Goal: Communication & Community: Connect with others

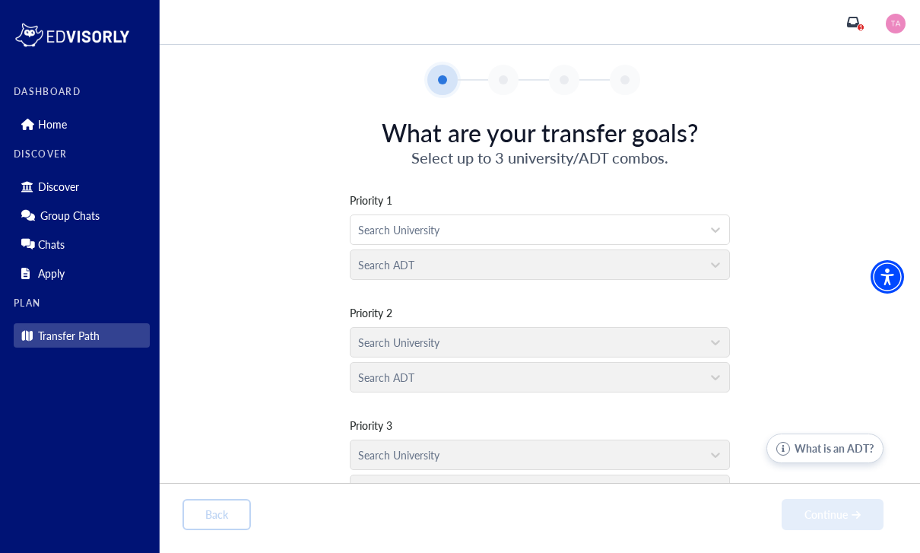
scroll to position [42, 0]
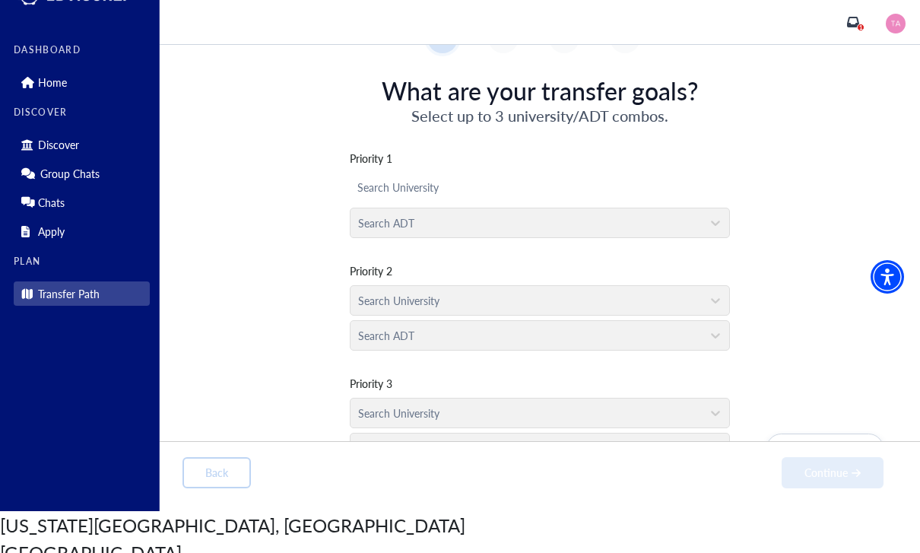
click at [441, 190] on div at bounding box center [539, 187] width 365 height 19
click at [443, 511] on div "[US_STATE][GEOGRAPHIC_DATA], [GEOGRAPHIC_DATA]" at bounding box center [460, 524] width 920 height 27
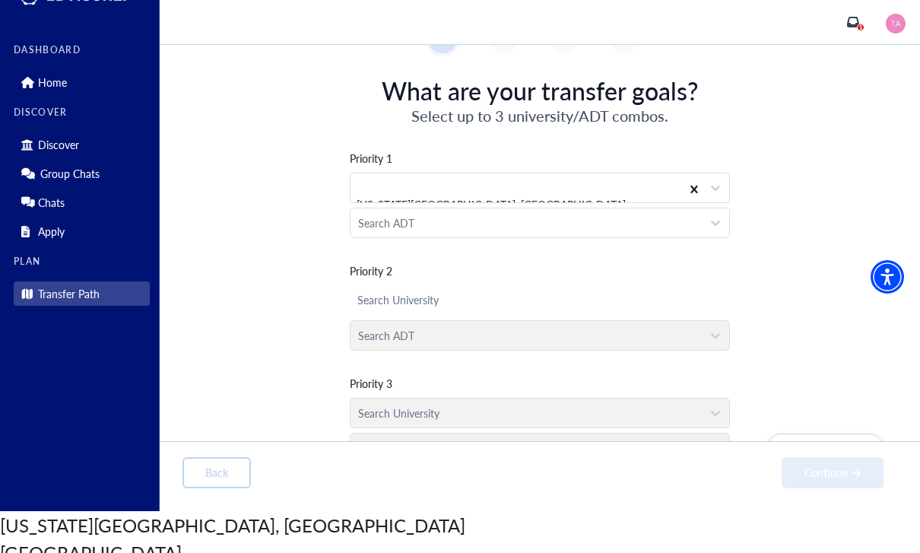
click at [437, 310] on div at bounding box center [539, 300] width 365 height 19
click at [436, 449] on div "Back Continue" at bounding box center [540, 472] width 761 height 62
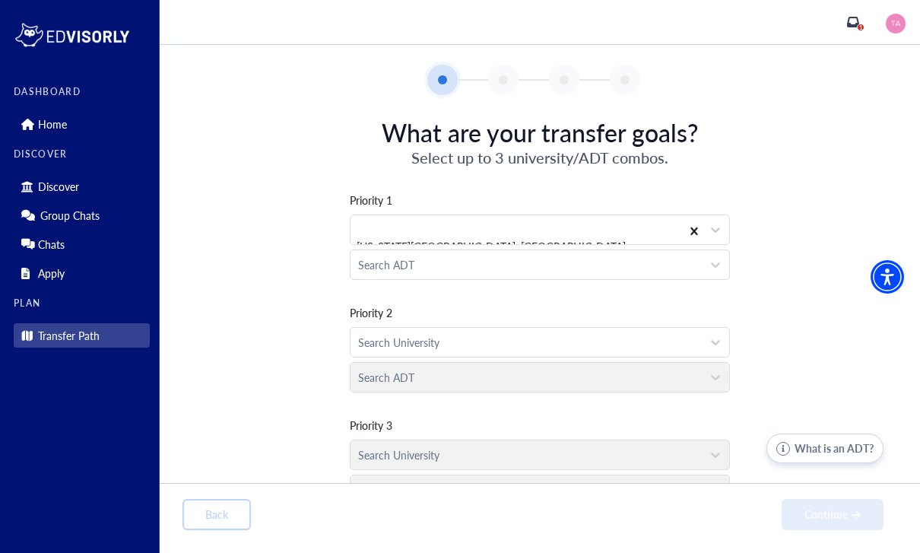
scroll to position [50, 0]
click at [440, 335] on div "Search University" at bounding box center [526, 343] width 336 height 16
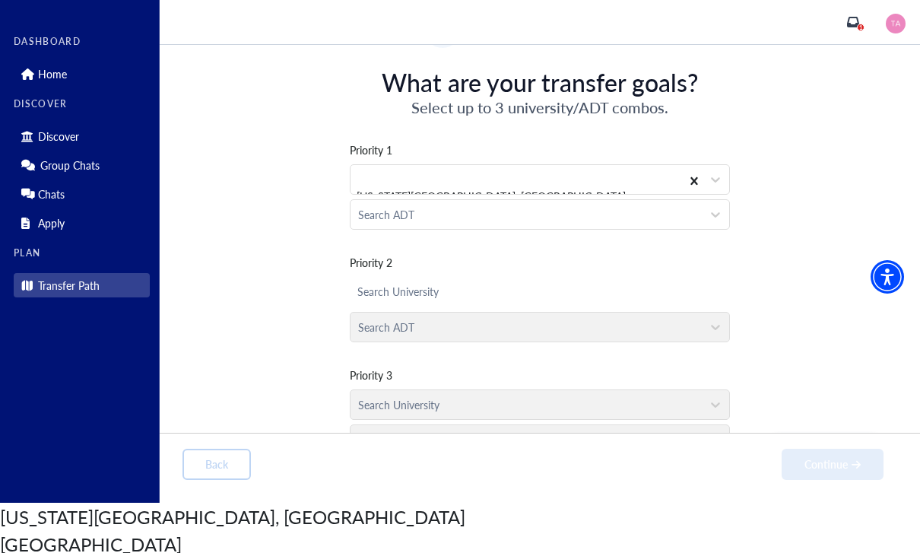
click at [438, 441] on div "Back Continue" at bounding box center [540, 464] width 761 height 62
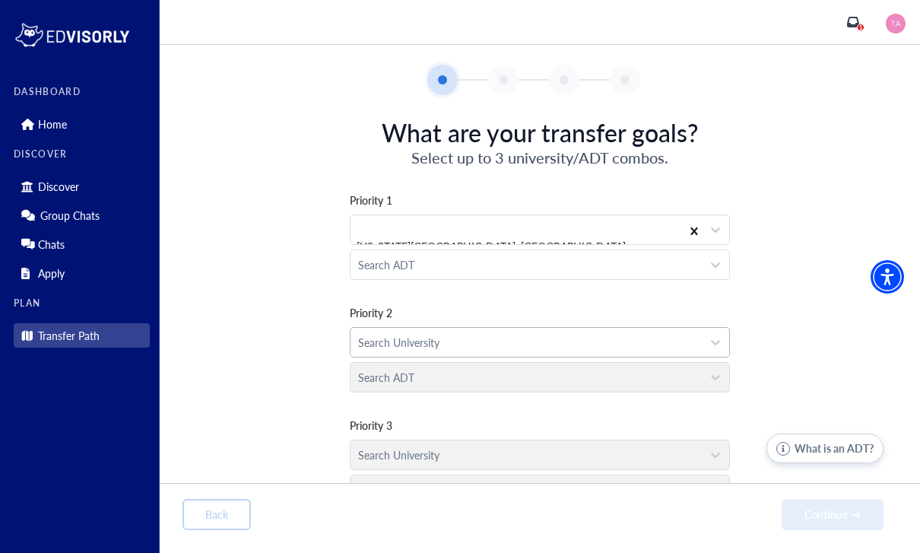
click at [432, 335] on div "Search University" at bounding box center [526, 343] width 336 height 16
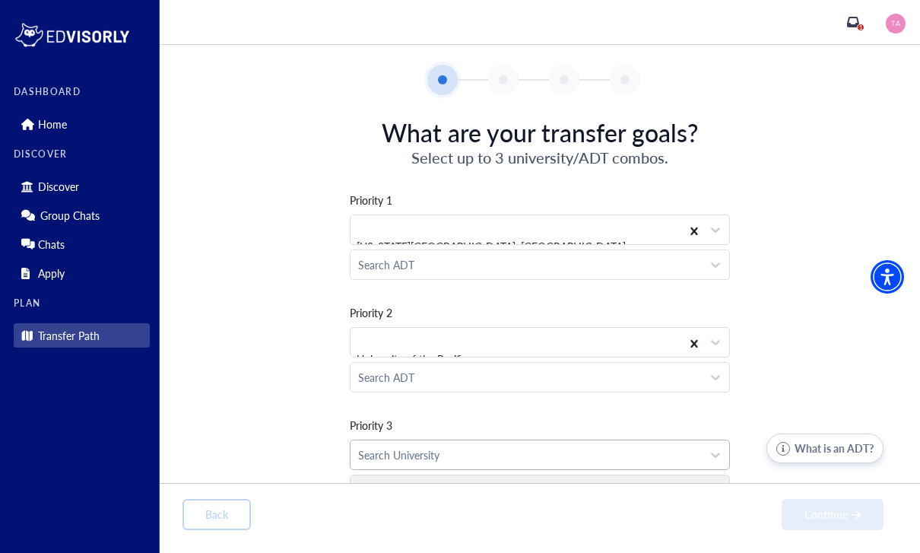
click at [434, 447] on div "Search University" at bounding box center [526, 455] width 336 height 16
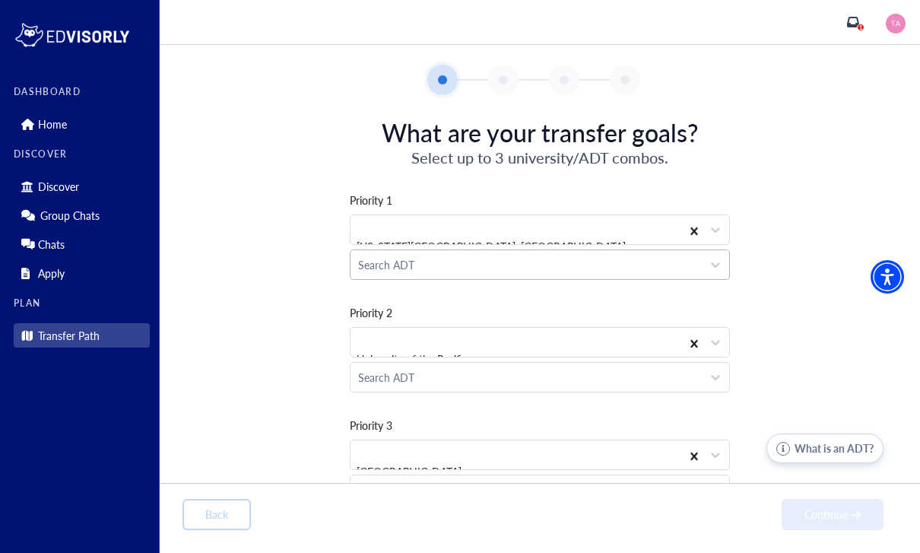
click at [469, 256] on div at bounding box center [526, 265] width 336 height 19
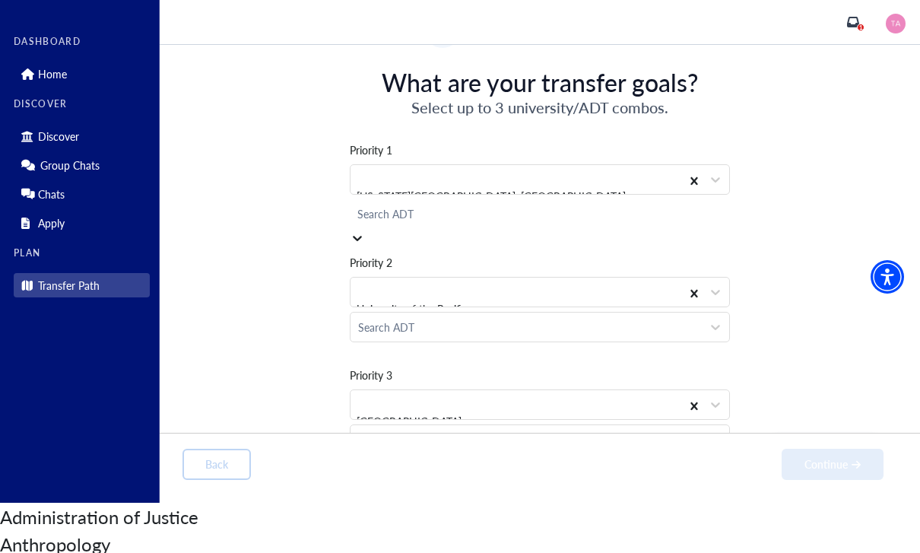
scroll to position [313, 0]
click at [406, 324] on div "Search ADT" at bounding box center [539, 327] width 365 height 16
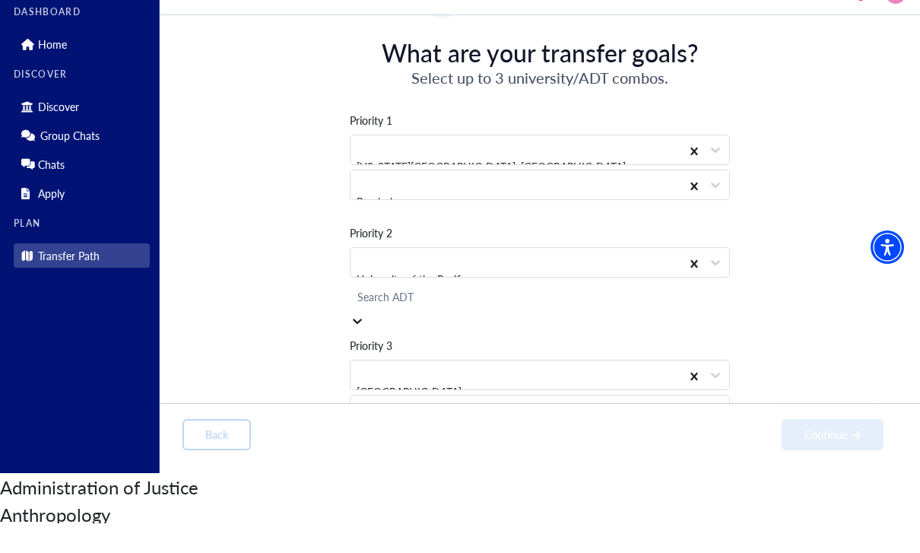
scroll to position [370, 0]
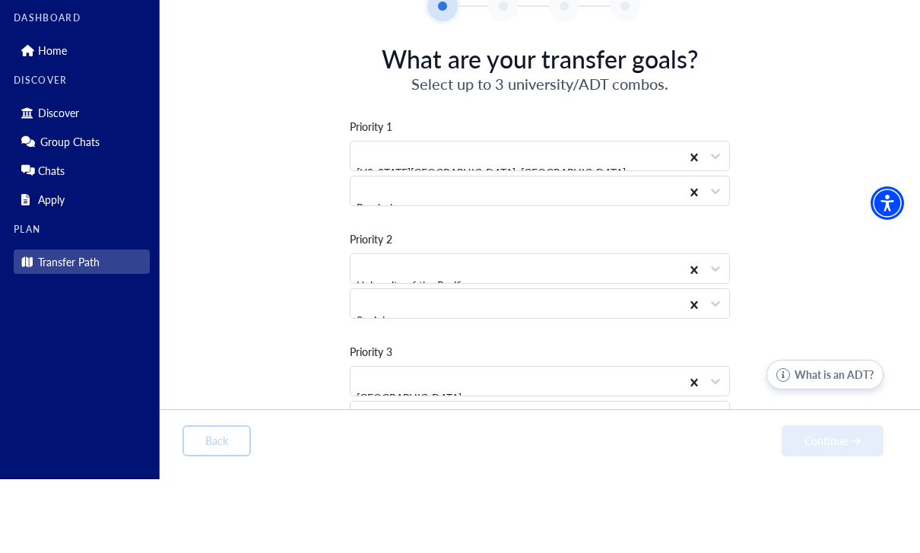
scroll to position [0, 0]
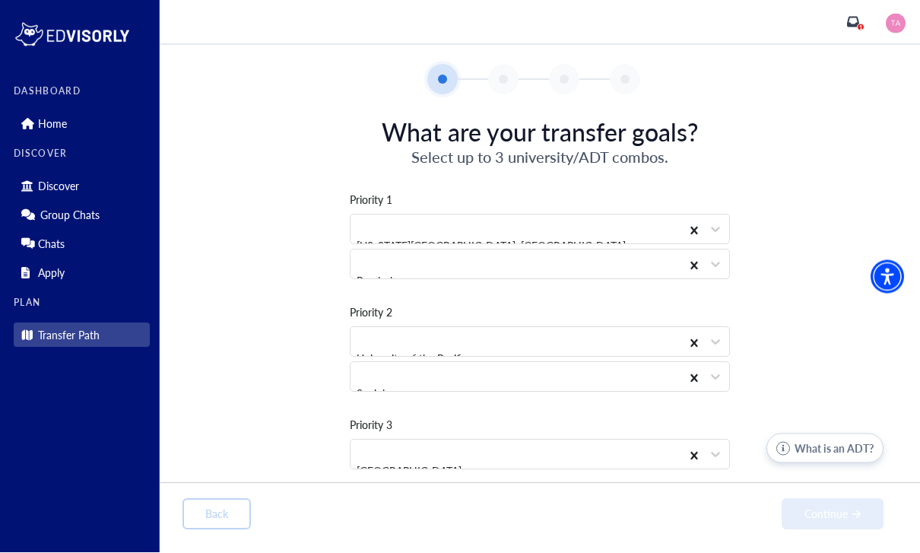
click at [395, 488] on div "Search ADT" at bounding box center [539, 489] width 365 height 16
click at [840, 530] on button "Continue" at bounding box center [833, 514] width 102 height 31
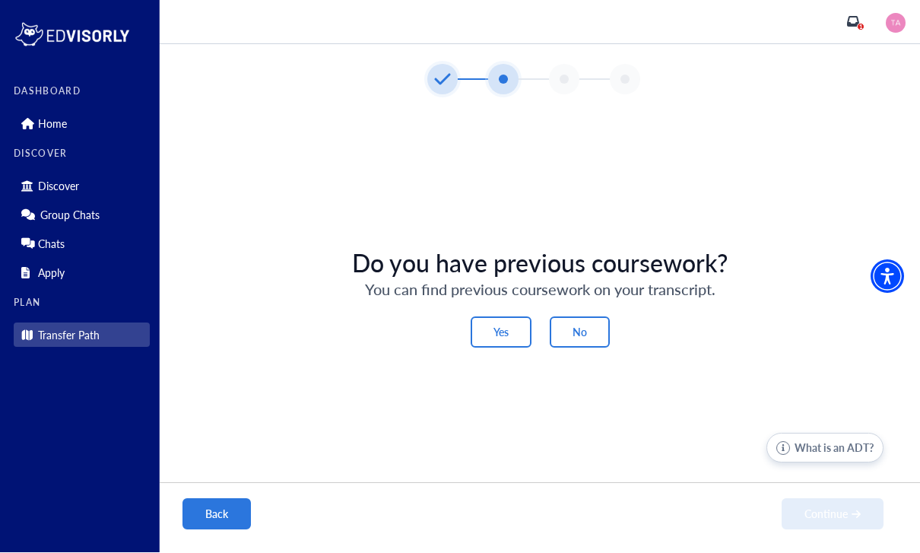
click at [215, 530] on button "Back" at bounding box center [217, 514] width 68 height 31
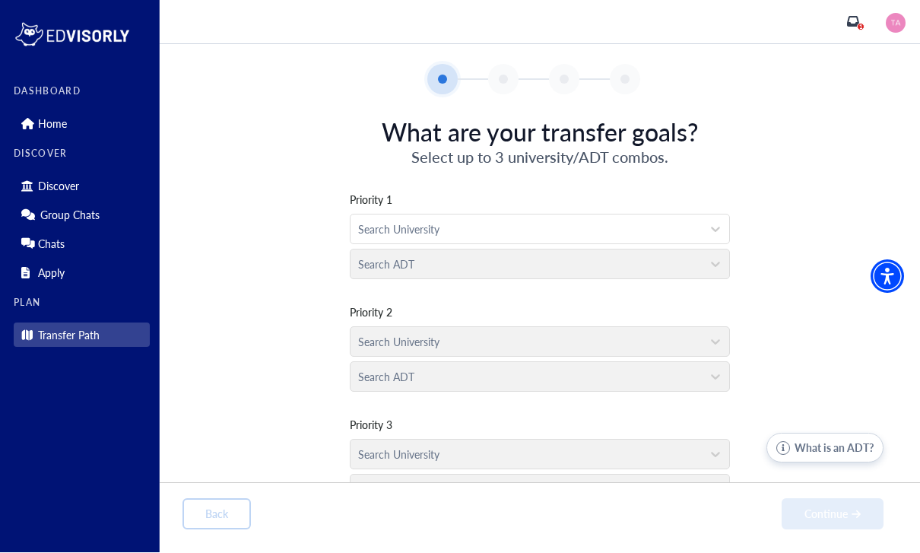
click at [471, 259] on div "Search ADT" at bounding box center [540, 260] width 380 height 35
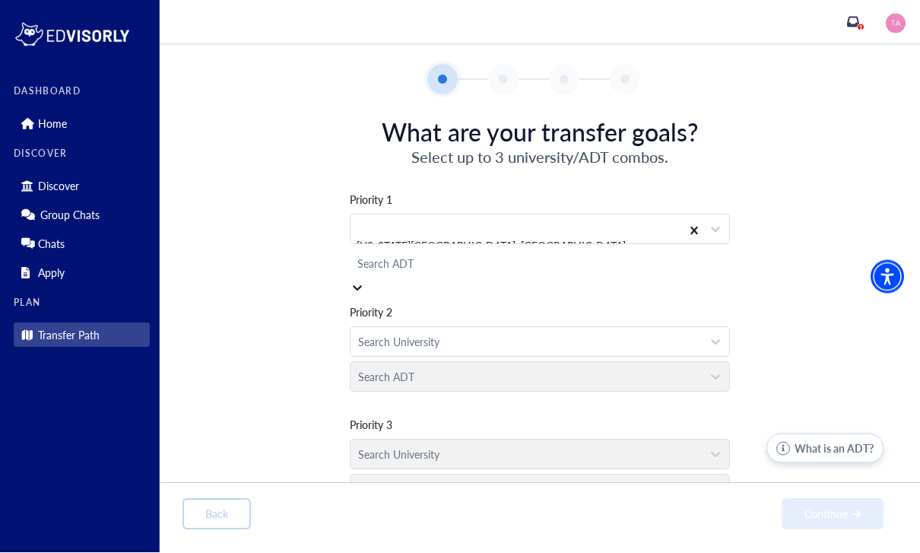
scroll to position [313, 0]
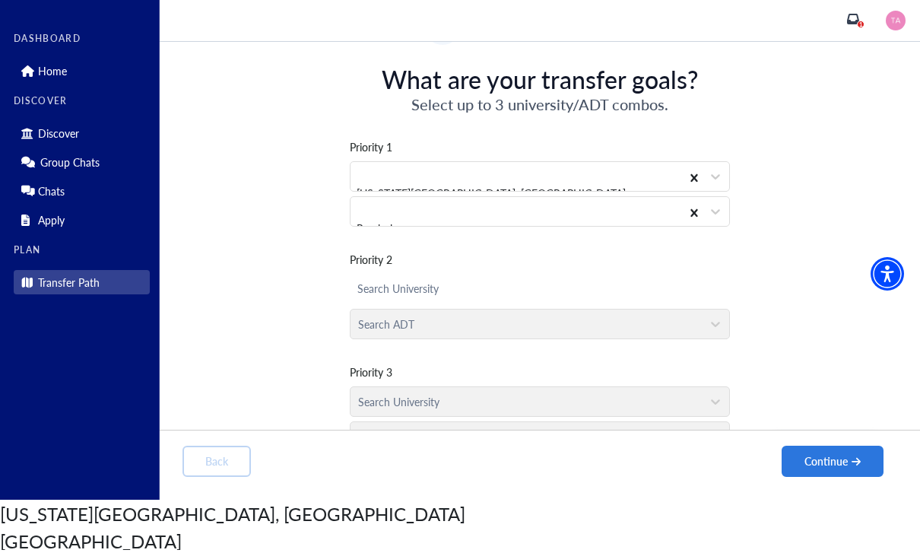
scroll to position [51, 0]
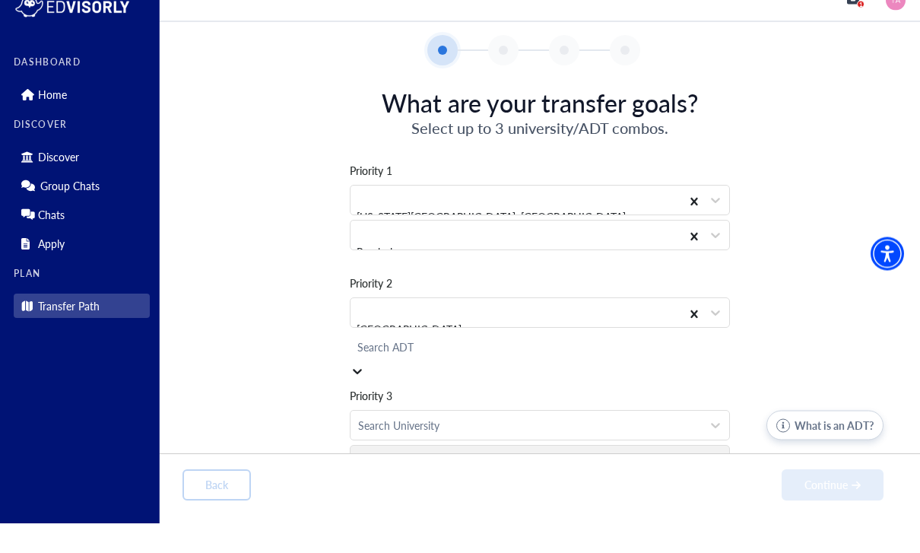
scroll to position [230, 0]
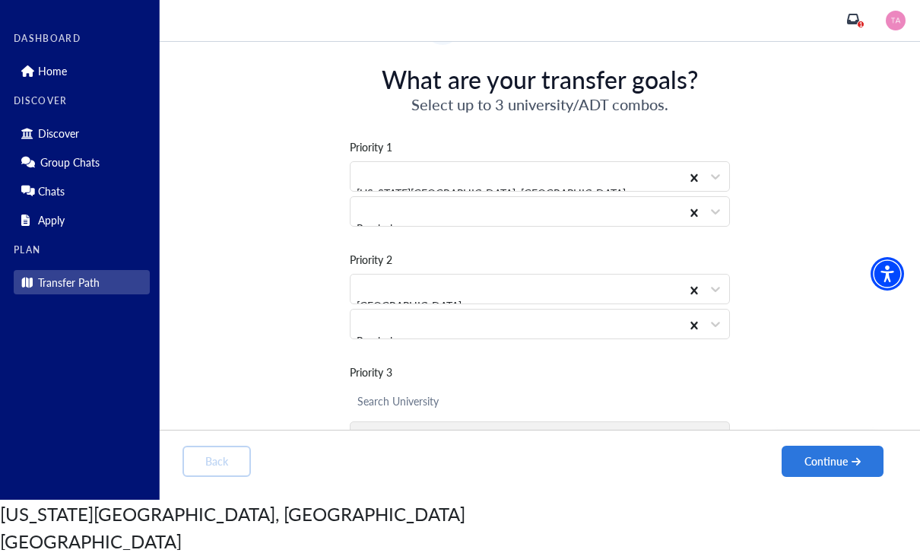
scroll to position [51, 0]
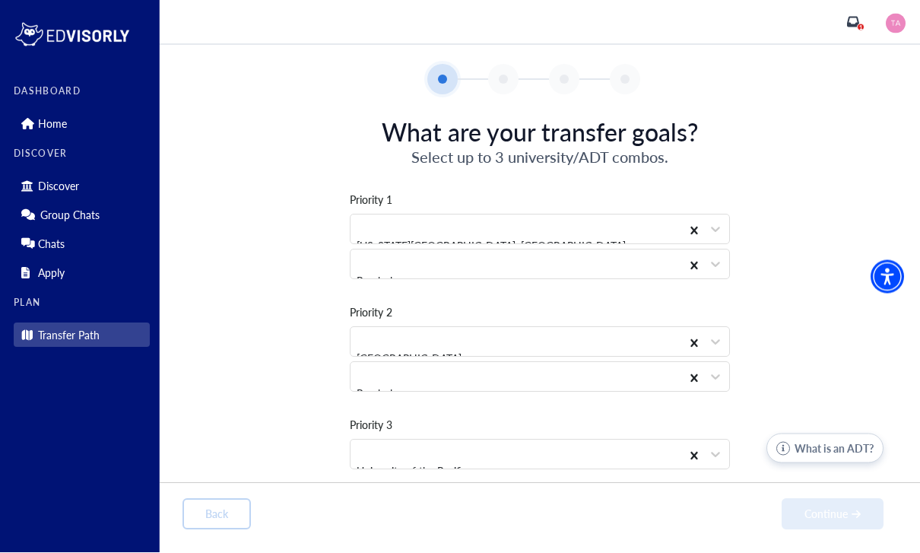
scroll to position [341, 0]
click at [839, 530] on button "Continue" at bounding box center [833, 514] width 102 height 31
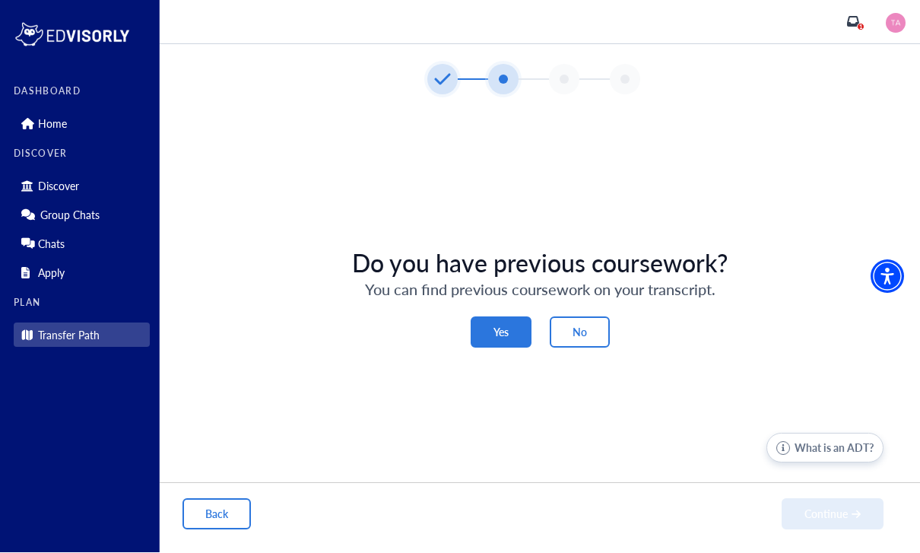
click at [506, 348] on button "Yes" at bounding box center [501, 332] width 61 height 31
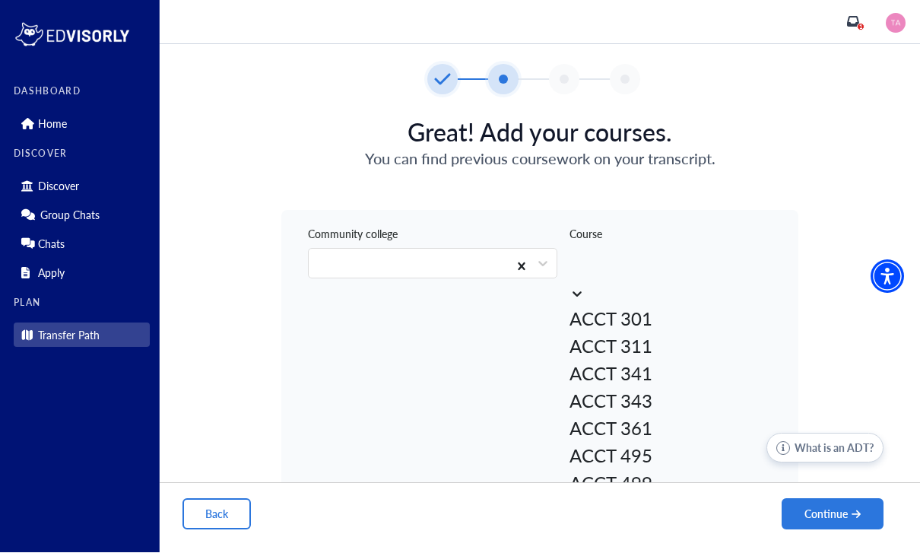
click at [919, 321] on div "Great! Add your courses. You can find previous coursework on your transcript. C…" at bounding box center [540, 298] width 761 height 407
click at [840, 15] on div "Plan 1" at bounding box center [540, 22] width 761 height 45
click at [856, 21] on icon at bounding box center [853, 22] width 12 height 12
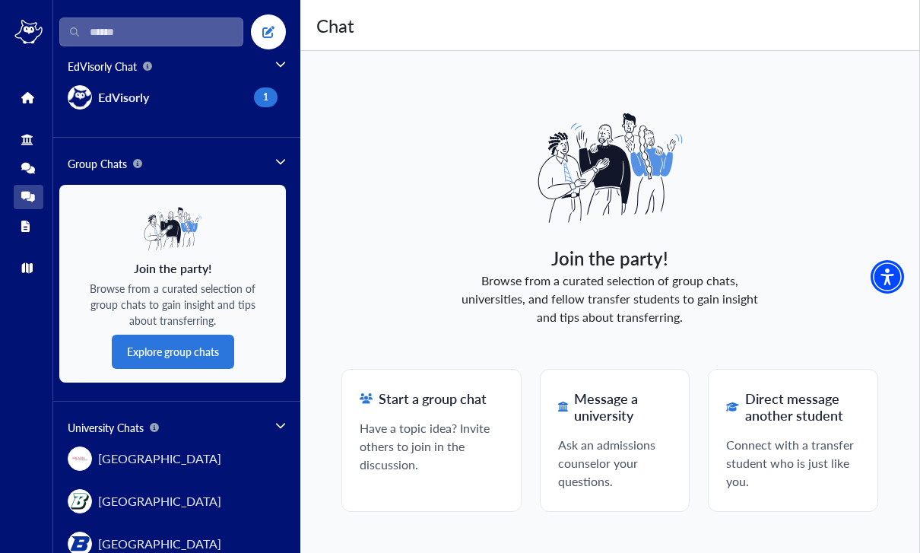
scroll to position [37, 0]
click at [188, 335] on button "Explore group chats" at bounding box center [173, 352] width 122 height 34
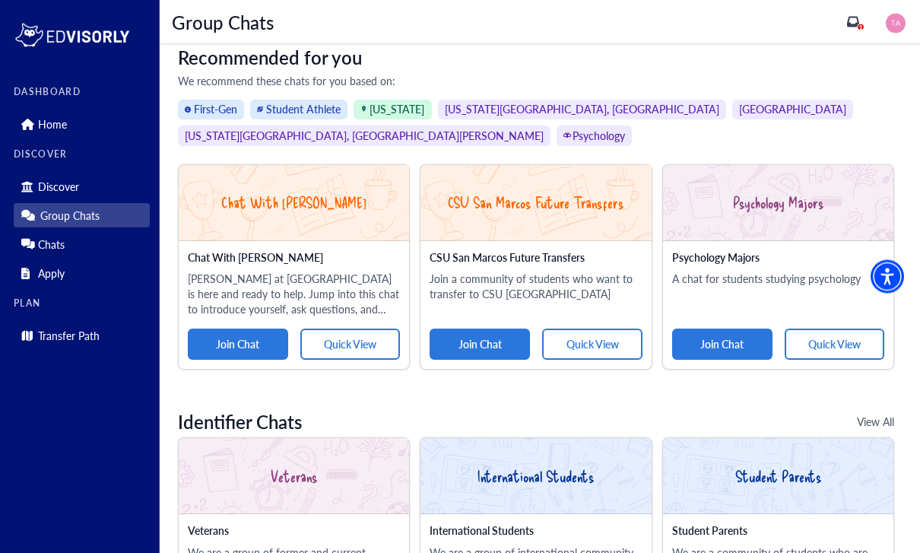
scroll to position [135, 0]
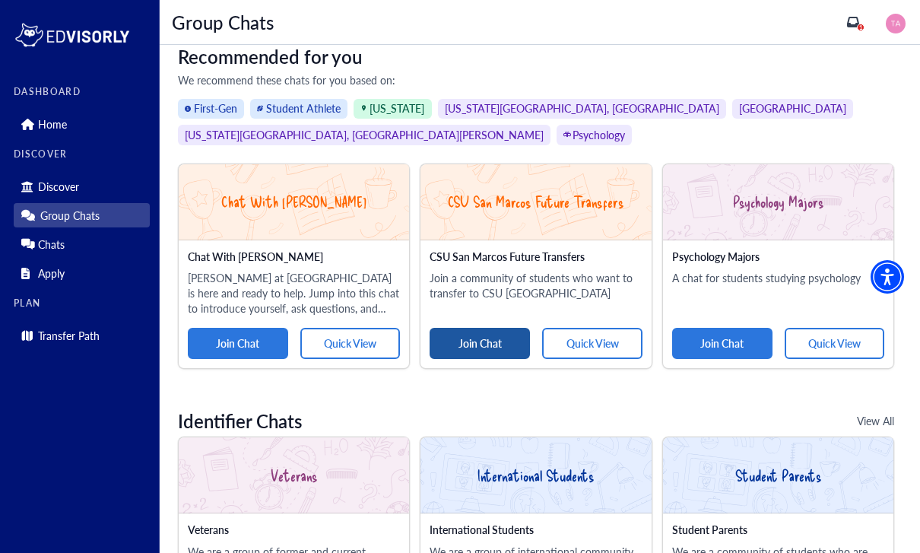
click at [484, 339] on button "Join Chat" at bounding box center [480, 343] width 100 height 31
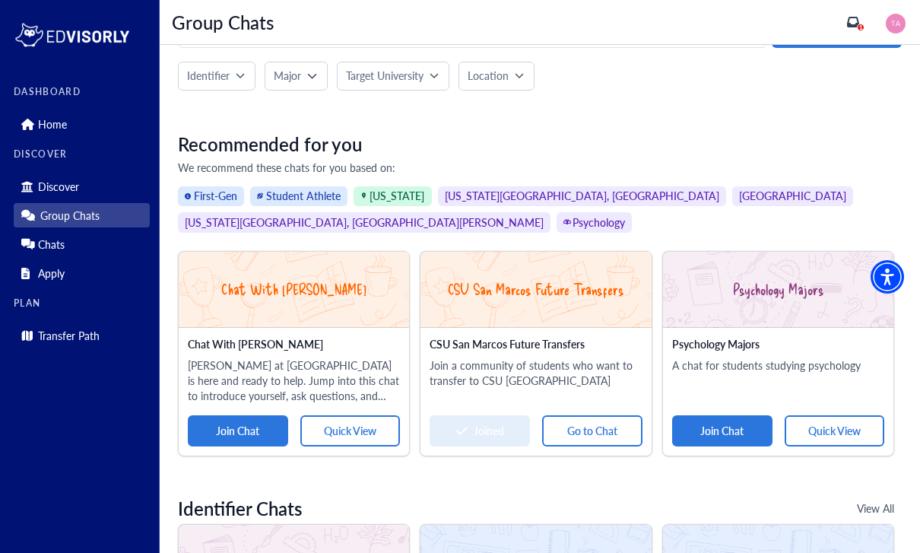
scroll to position [47, 0]
click at [310, 71] on icon "button" at bounding box center [311, 75] width 9 height 9
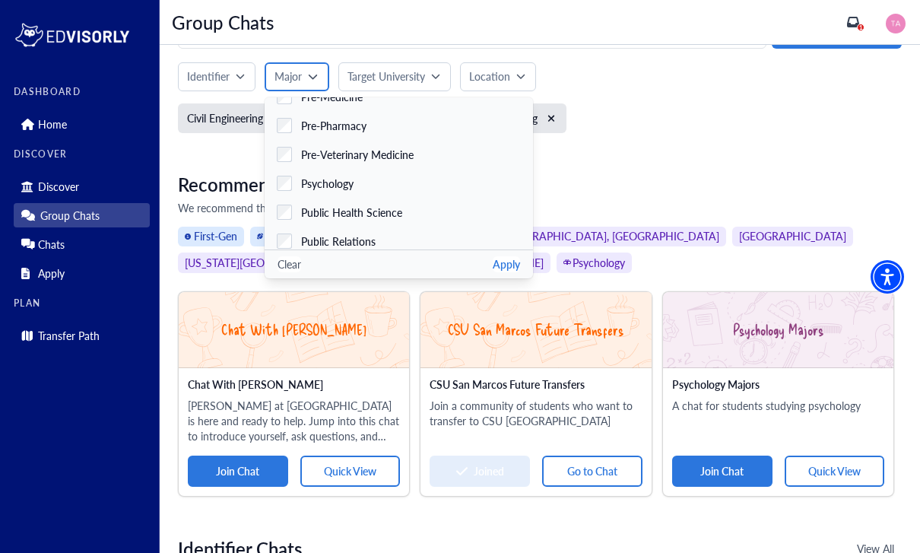
scroll to position [2704, 0]
click at [418, 184] on label "Psychology" at bounding box center [399, 182] width 268 height 29
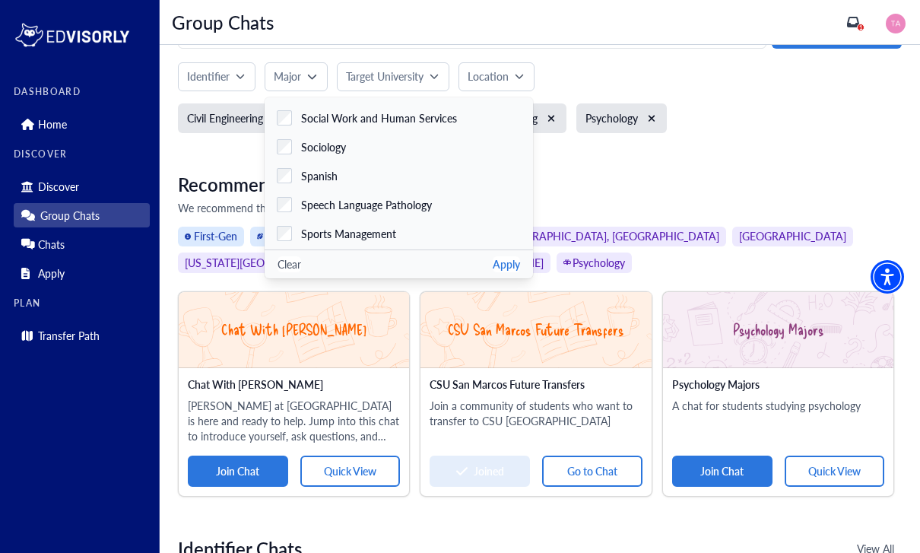
scroll to position [2939, 0]
click at [295, 145] on div "Sociology" at bounding box center [319, 150] width 54 height 16
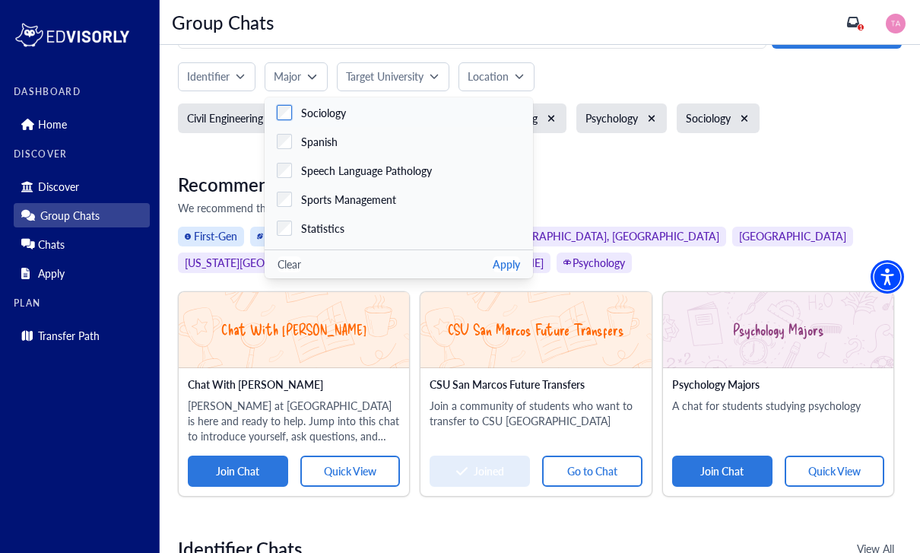
scroll to position [2977, 0]
click at [300, 206] on div "Sports Management" at bounding box center [344, 199] width 104 height 16
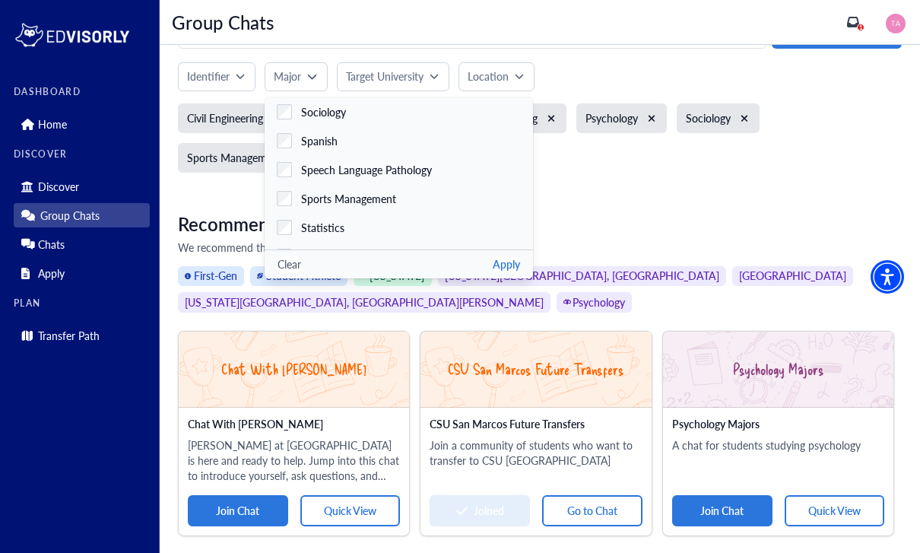
click at [493, 264] on button "Apply" at bounding box center [506, 264] width 27 height 16
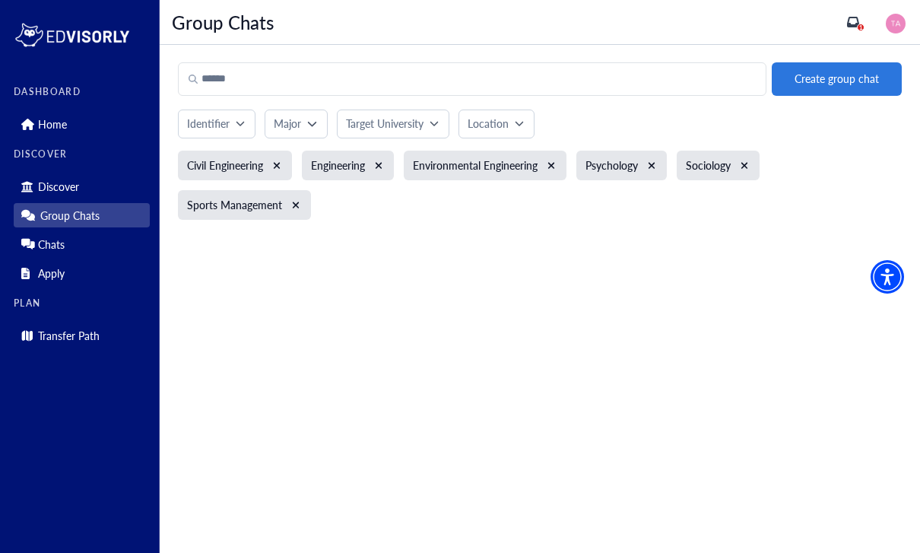
scroll to position [50, 0]
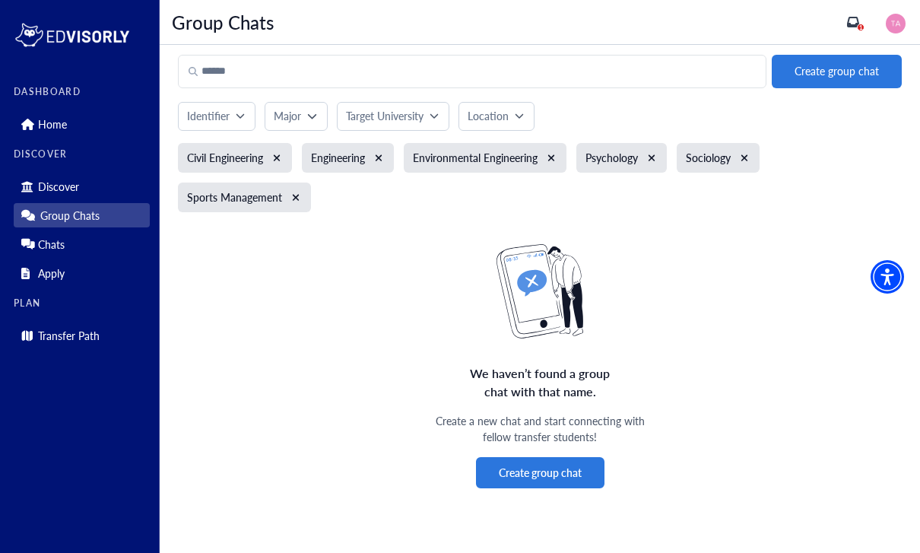
click at [306, 183] on div "Sports Management" at bounding box center [244, 198] width 133 height 30
click at [302, 183] on div "Sports Management" at bounding box center [244, 198] width 133 height 30
click at [297, 192] on icon "xmark" at bounding box center [296, 197] width 8 height 11
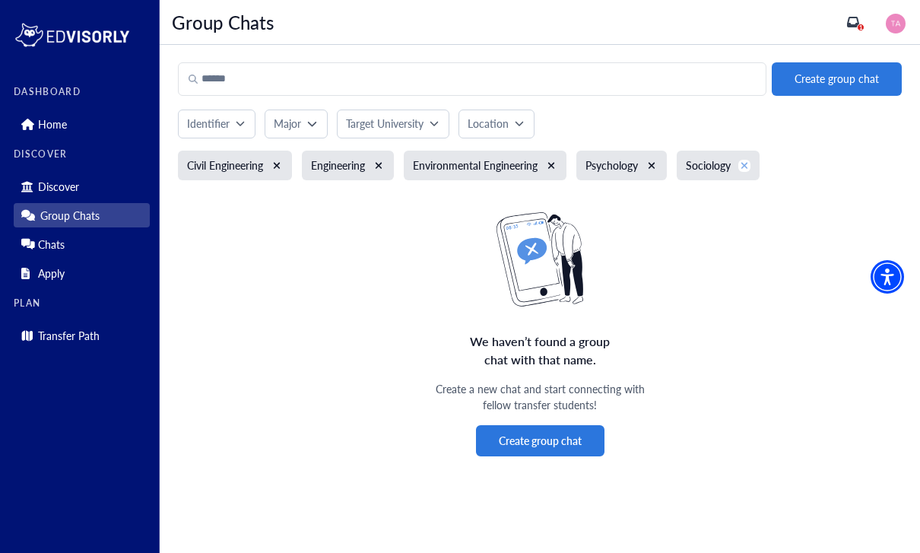
click at [751, 160] on button "xmark" at bounding box center [745, 166] width 12 height 12
click at [667, 151] on div "Psychology" at bounding box center [622, 166] width 91 height 30
click at [653, 160] on icon "xmark" at bounding box center [652, 165] width 8 height 11
click at [554, 160] on icon "xmark" at bounding box center [552, 165] width 8 height 11
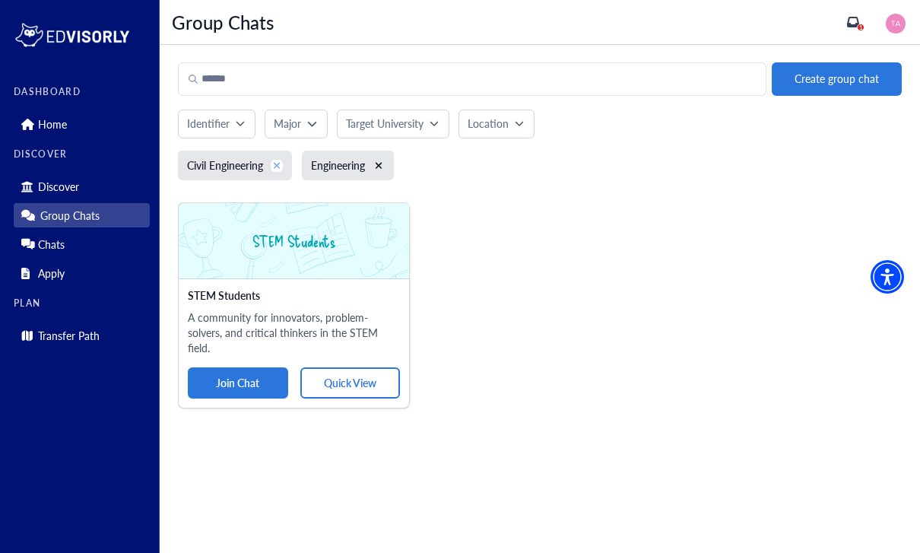
click at [274, 160] on button "xmark" at bounding box center [277, 166] width 12 height 12
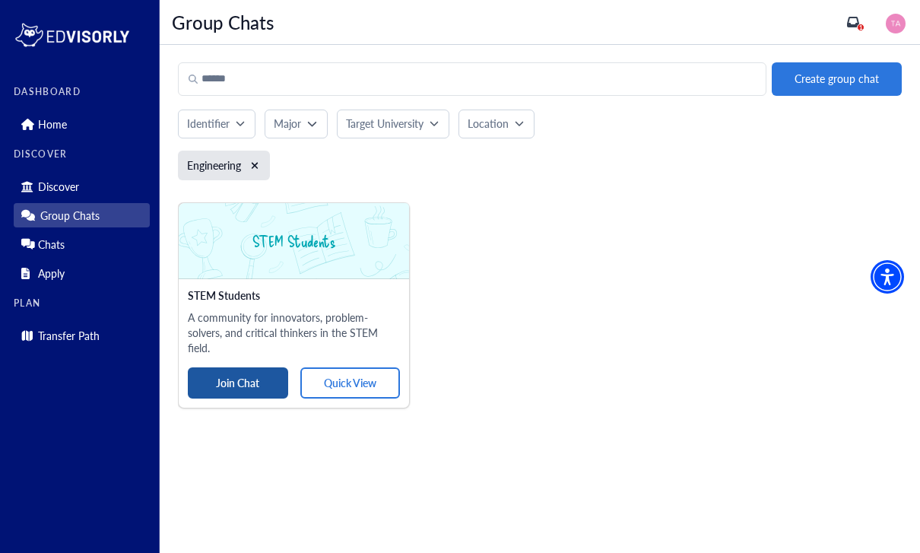
click at [262, 367] on button "Join Chat" at bounding box center [238, 382] width 100 height 31
click at [265, 151] on div "Engineering" at bounding box center [224, 166] width 92 height 30
click at [259, 160] on icon "xmark" at bounding box center [255, 165] width 8 height 11
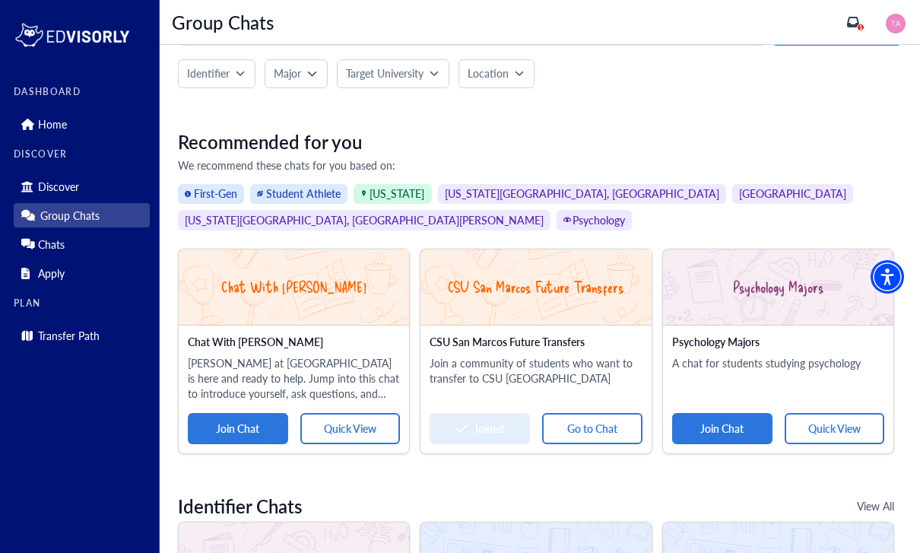
click at [443, 71] on button "Target University" at bounding box center [393, 73] width 113 height 29
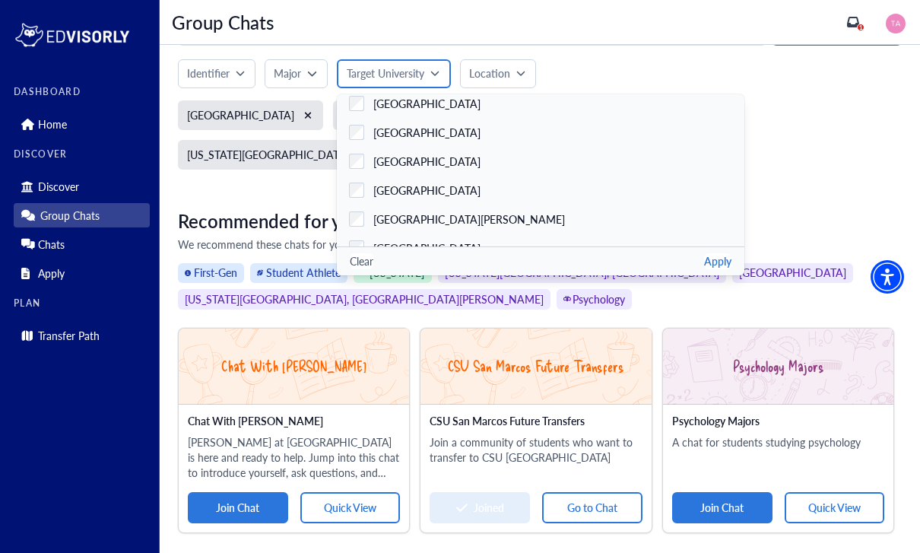
scroll to position [3766, 0]
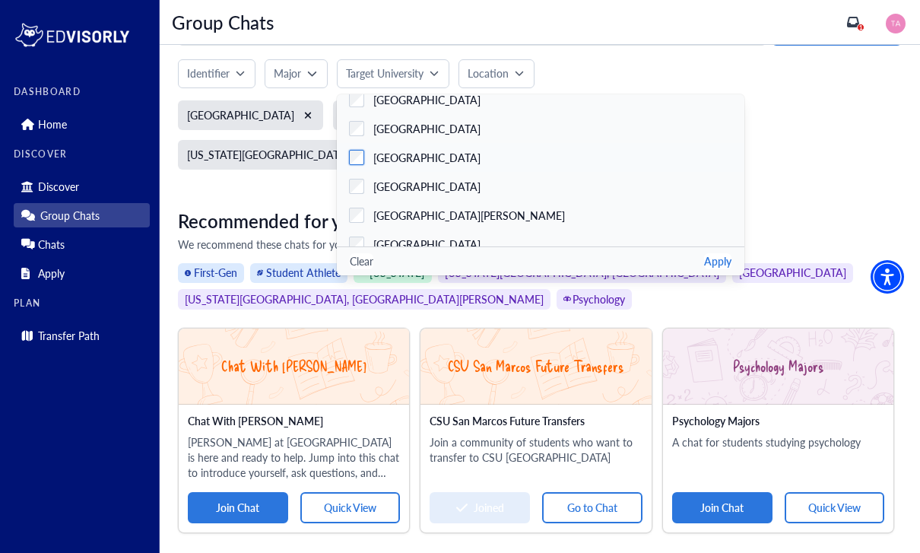
click at [446, 157] on span "[GEOGRAPHIC_DATA]" at bounding box center [426, 158] width 107 height 16
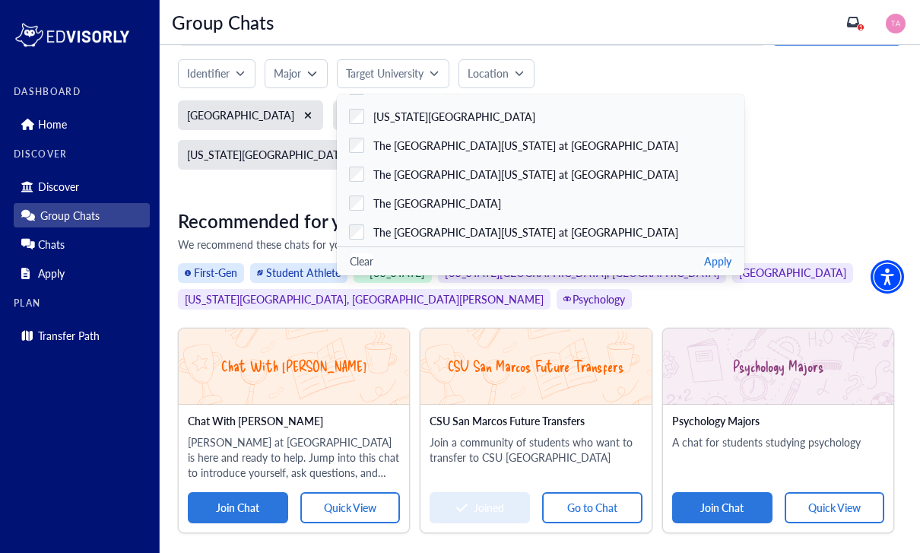
scroll to position [4183, 0]
click at [704, 260] on button "Apply" at bounding box center [717, 261] width 27 height 16
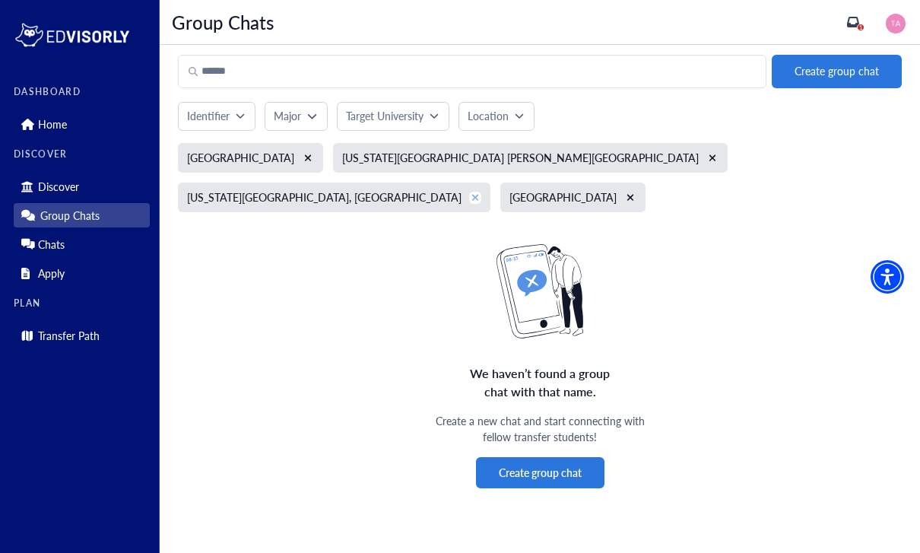
click at [480, 192] on icon "xmark" at bounding box center [476, 197] width 8 height 11
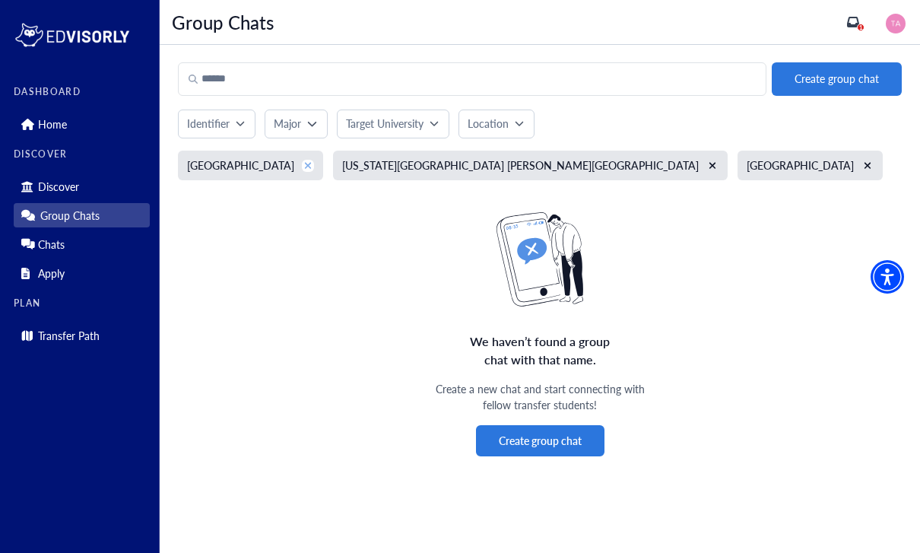
click at [304, 160] on icon "xmark" at bounding box center [308, 165] width 8 height 11
click at [583, 151] on div "[GEOGRAPHIC_DATA]" at bounding box center [655, 166] width 145 height 30
click at [709, 160] on icon "xmark" at bounding box center [713, 165] width 8 height 11
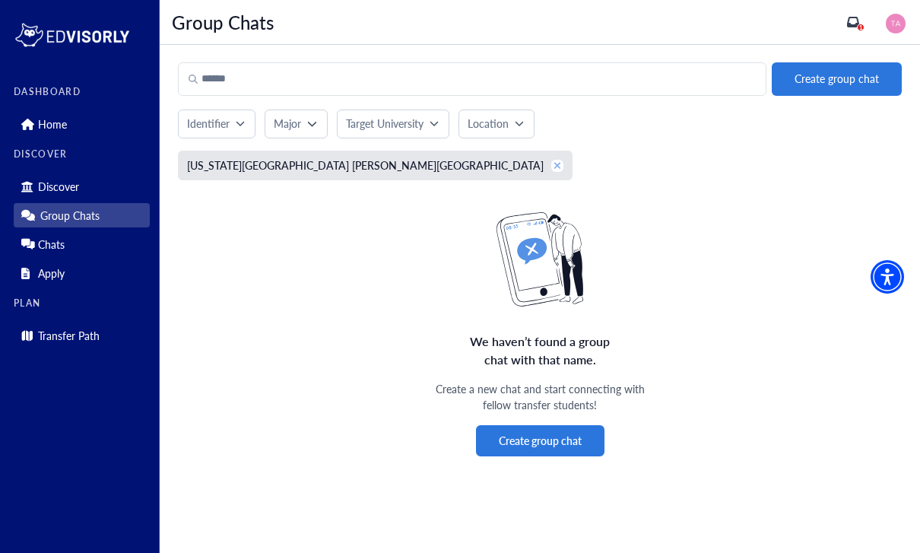
click at [554, 160] on icon "xmark" at bounding box center [558, 165] width 8 height 11
